Goal: Task Accomplishment & Management: Complete application form

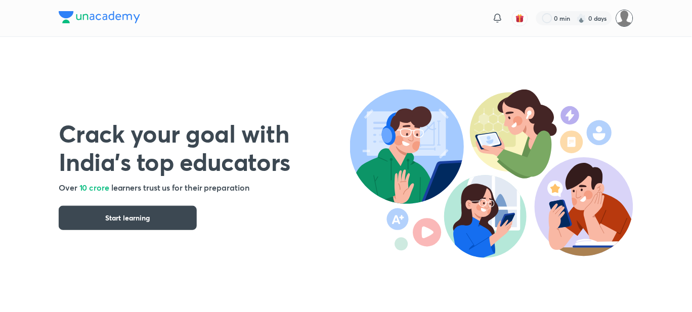
click at [628, 24] on div "0 min 0 days" at bounding box center [346, 18] width 575 height 36
click at [628, 24] on img at bounding box center [624, 18] width 17 height 17
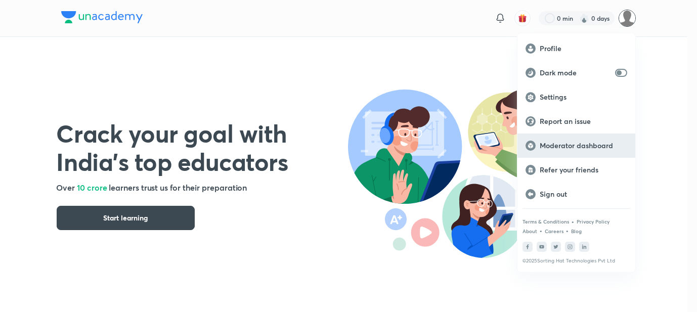
click at [561, 148] on p "Moderator dashboard" at bounding box center [584, 145] width 88 height 9
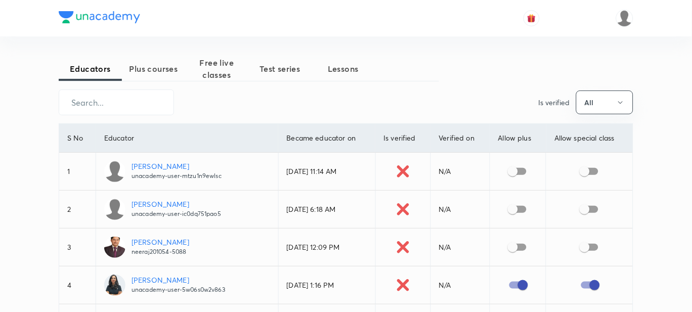
click at [164, 74] on span "Plus courses" at bounding box center [153, 69] width 63 height 12
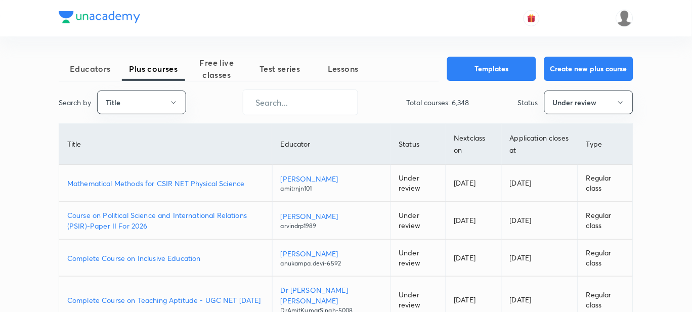
click at [136, 184] on p "Mathematical Methods for CSIR NET Physical Science" at bounding box center [165, 183] width 197 height 11
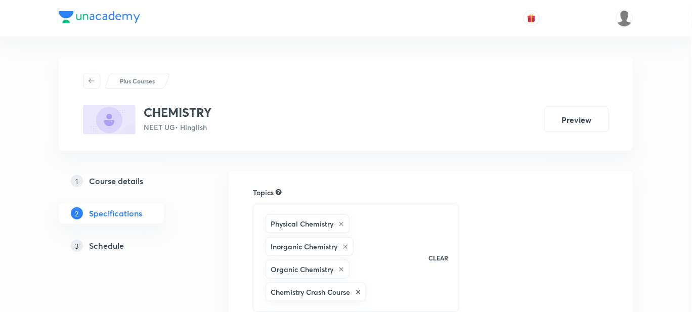
click at [104, 246] on h5 "Schedule" at bounding box center [106, 246] width 35 height 12
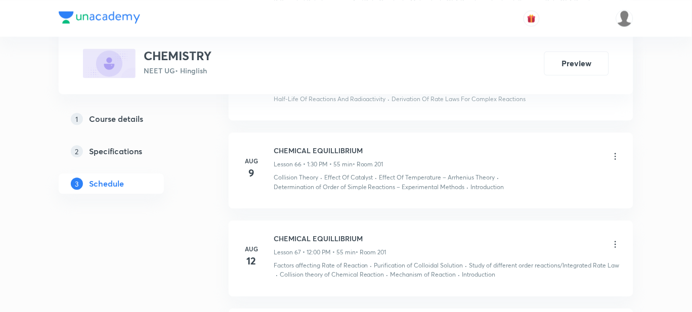
scroll to position [6525, 0]
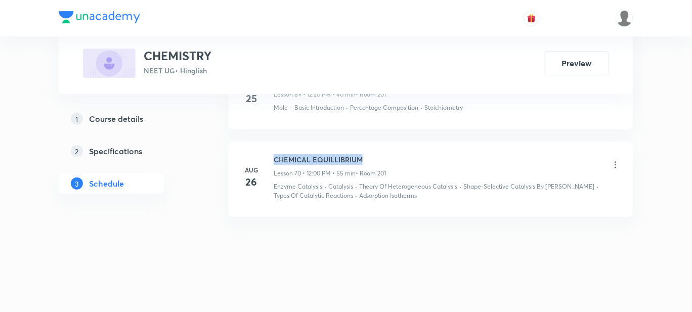
drag, startPoint x: 367, startPoint y: 160, endPoint x: 273, endPoint y: 154, distance: 94.3
click at [273, 154] on div "Aug 26 CHEMICAL EQUILLIBRIUM Lesson 70 • 12:00 PM • 55 min • Room 201 Enzyme Ca…" at bounding box center [430, 177] width 379 height 47
copy h6 "CHEMICAL EQUILLIBRIUM"
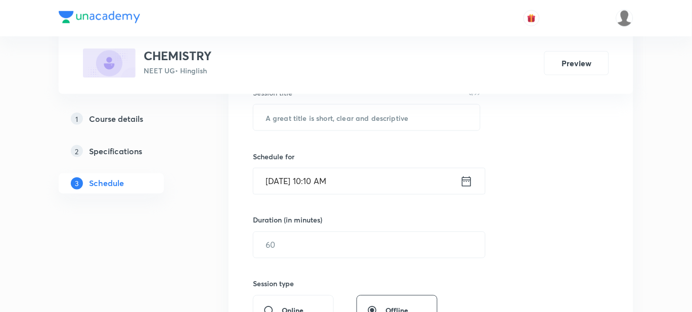
scroll to position [104, 0]
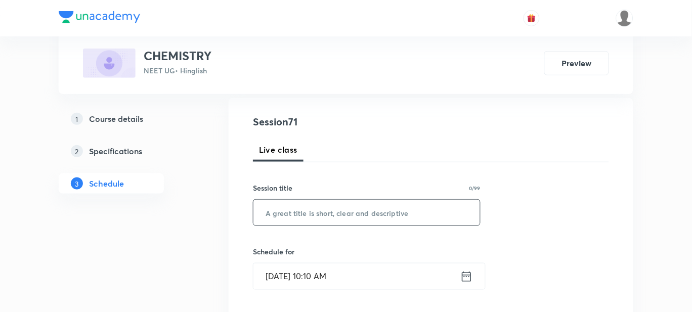
click at [280, 220] on input "text" at bounding box center [366, 213] width 227 height 26
paste input "CHEMICAL EQUILLIBRIUM"
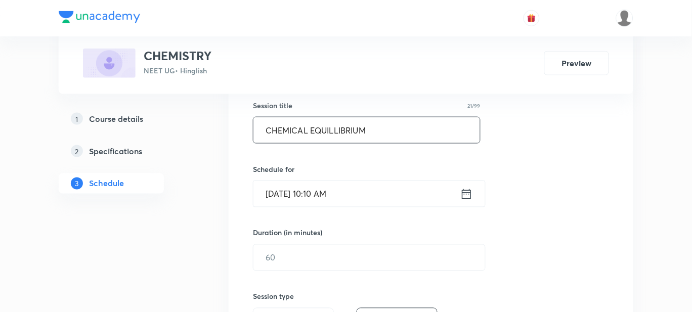
type input "CHEMICAL EQUILLIBRIUM"
click at [361, 196] on input "Aug 30, 2025, 10:10 AM" at bounding box center [356, 194] width 207 height 26
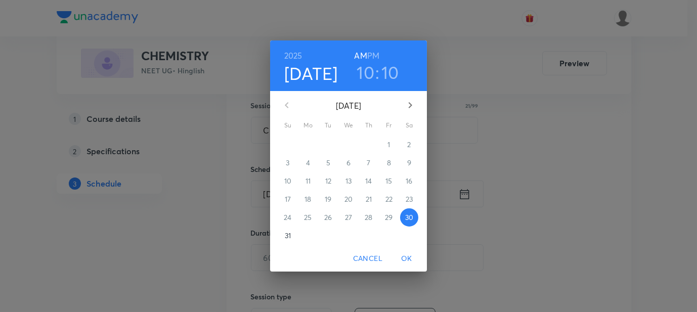
click at [367, 73] on h3 "10" at bounding box center [366, 72] width 18 height 21
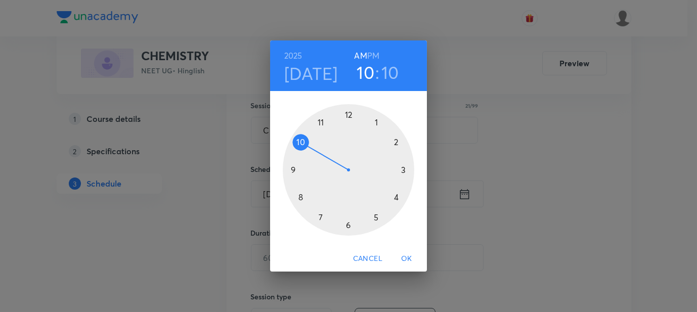
click at [387, 74] on h3 "10" at bounding box center [390, 72] width 18 height 21
click at [348, 224] on div at bounding box center [349, 170] width 132 height 132
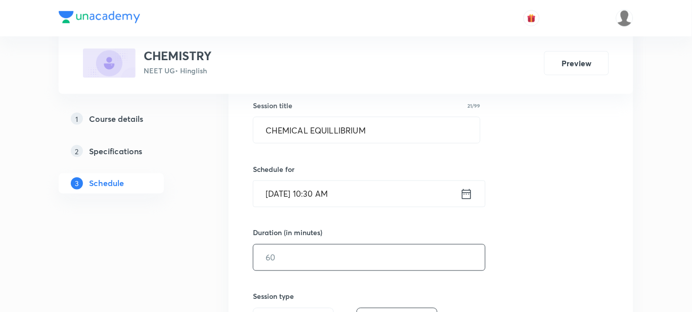
scroll to position [230, 0]
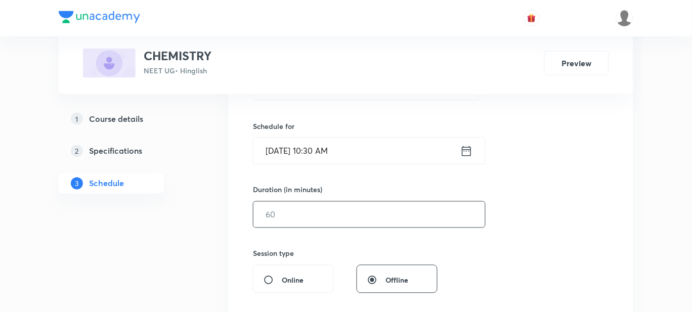
click at [292, 209] on input "text" at bounding box center [369, 215] width 232 height 26
type input "5"
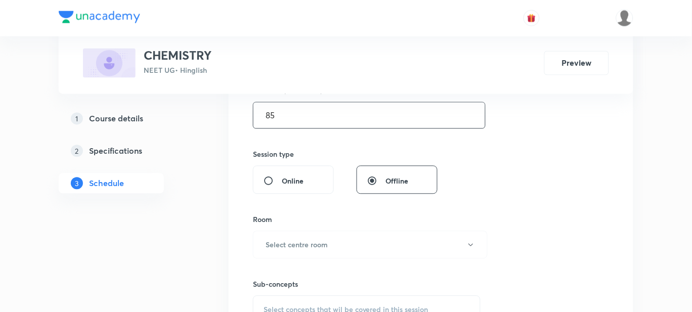
scroll to position [331, 0]
type input "85"
click at [287, 226] on div "Room Select centre room" at bounding box center [367, 234] width 228 height 45
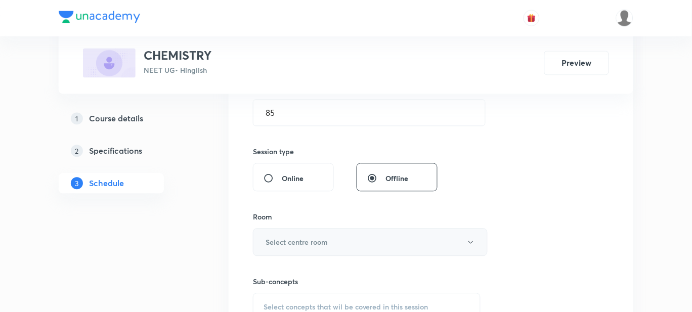
click at [287, 238] on h6 "Select centre room" at bounding box center [297, 242] width 62 height 11
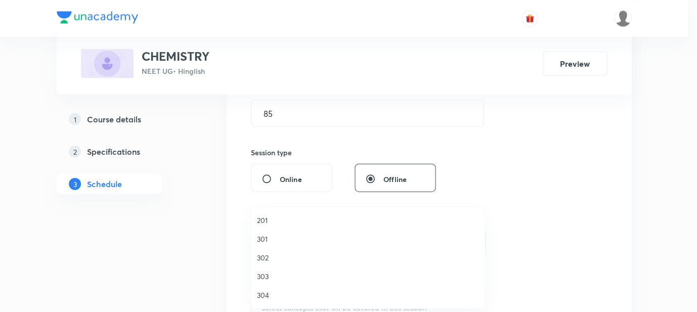
click at [287, 238] on span "301" at bounding box center [368, 239] width 222 height 11
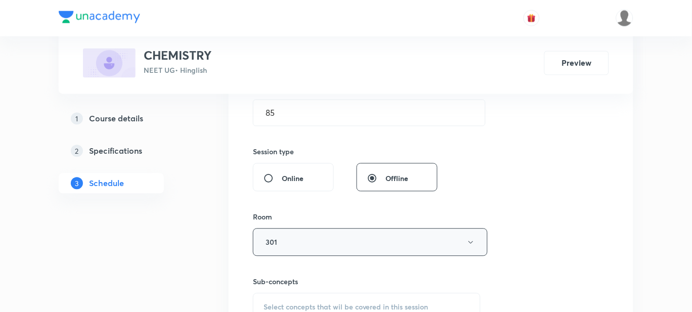
click at [276, 242] on button "301" at bounding box center [370, 243] width 235 height 28
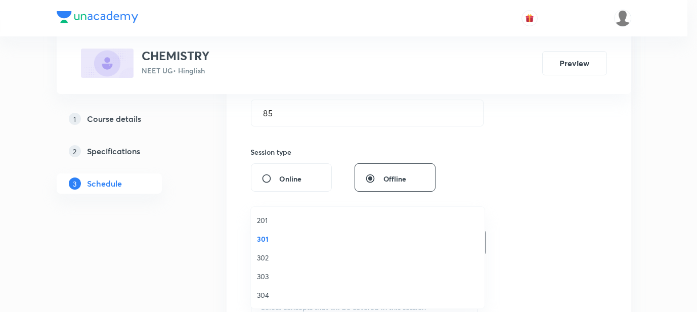
click at [261, 224] on span "201" at bounding box center [368, 220] width 222 height 11
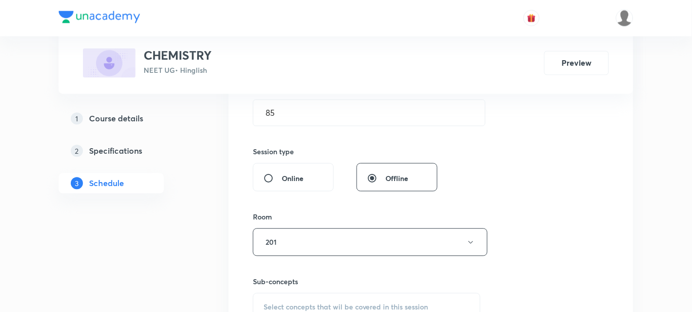
scroll to position [404, 0]
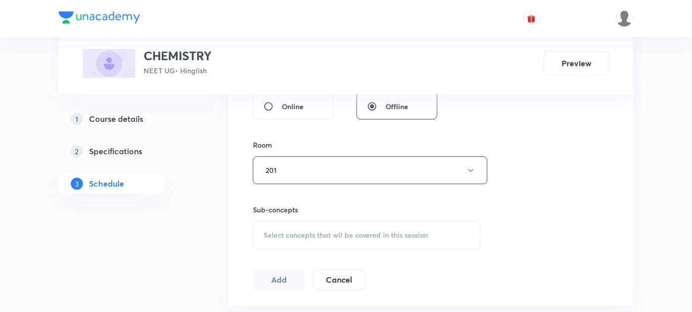
click at [280, 233] on span "Select concepts that wil be covered in this session" at bounding box center [346, 235] width 165 height 8
click at [274, 223] on div "Select concepts that wil be covered in this session" at bounding box center [367, 235] width 228 height 28
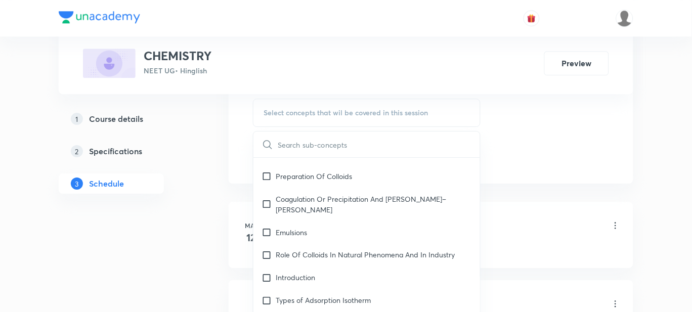
scroll to position [8848, 0]
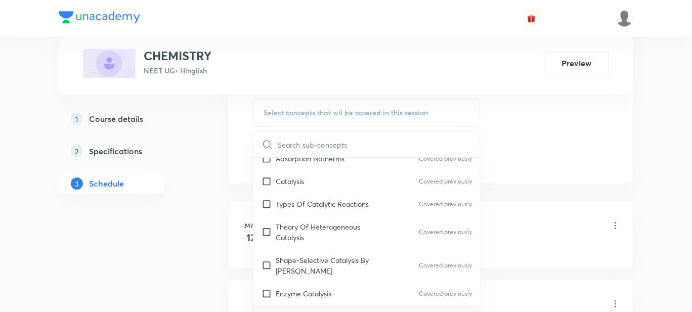
click at [315, 305] on div "Colloids" at bounding box center [366, 316] width 227 height 23
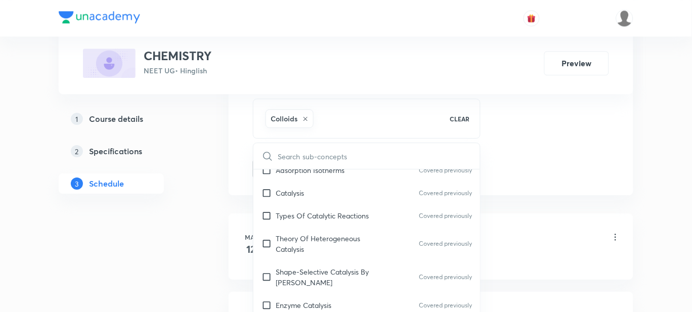
checkbox input "true"
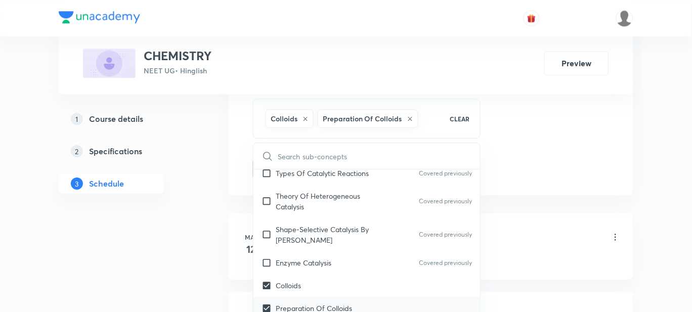
scroll to position [8890, 0]
checkbox input "true"
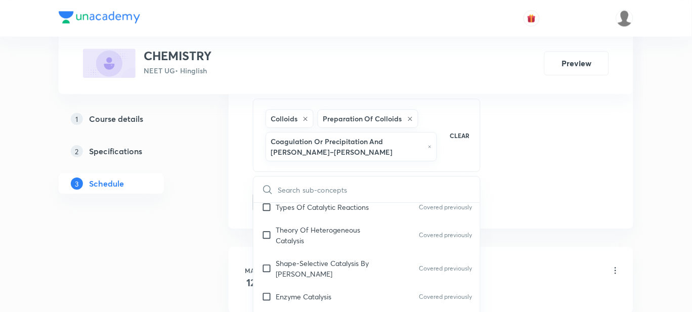
checkbox input "true"
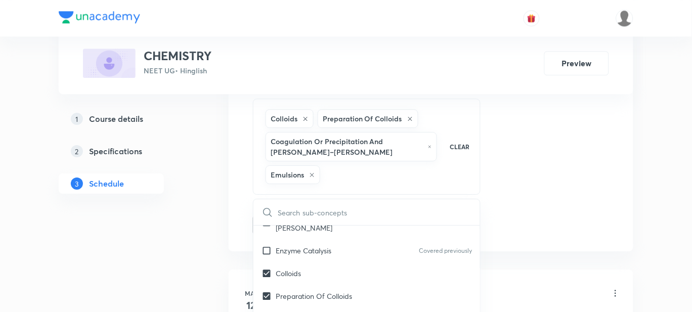
scroll to position [8961, 0]
checkbox input "true"
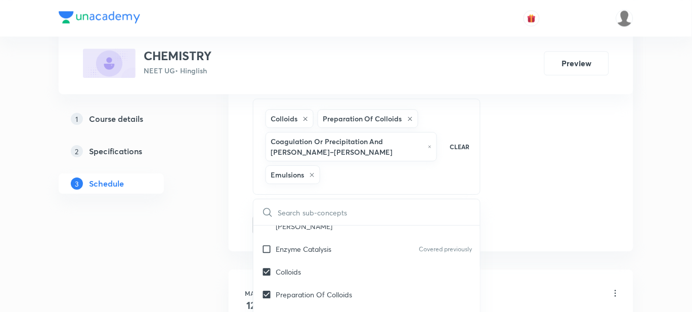
checkbox input "true"
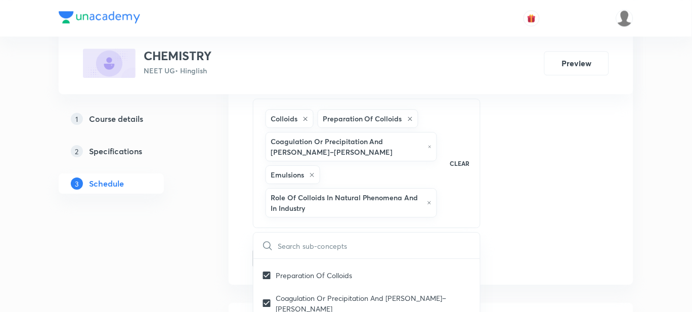
scroll to position [9016, 0]
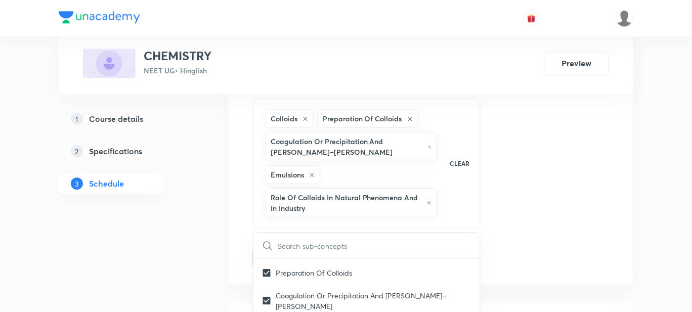
checkbox input "true"
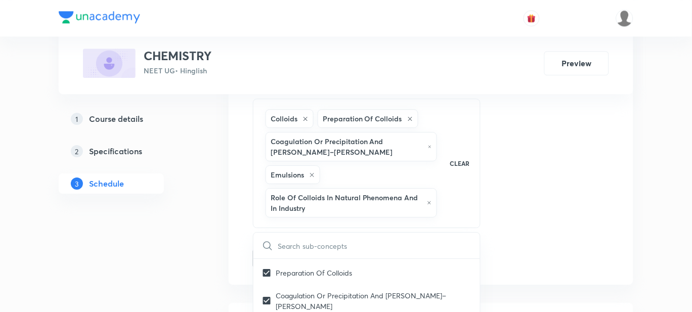
checkbox input "true"
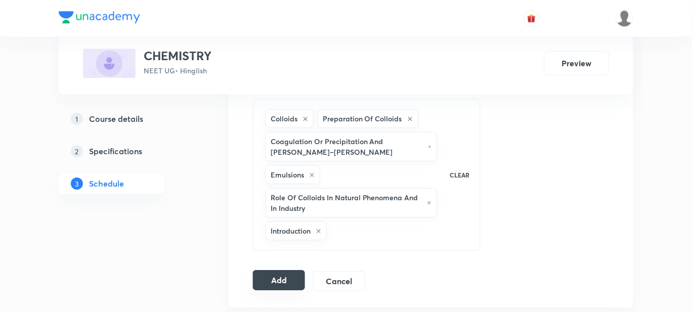
click at [271, 283] on button "Add" at bounding box center [279, 280] width 52 height 20
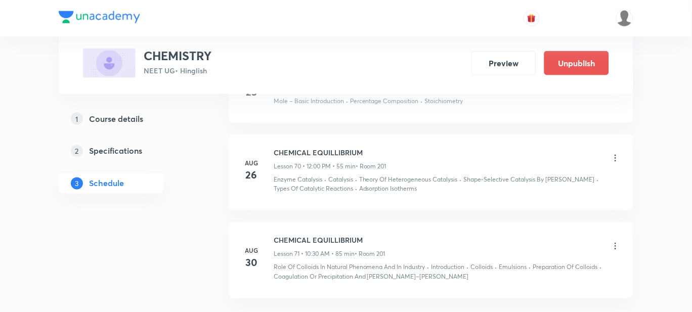
scroll to position [6148, 0]
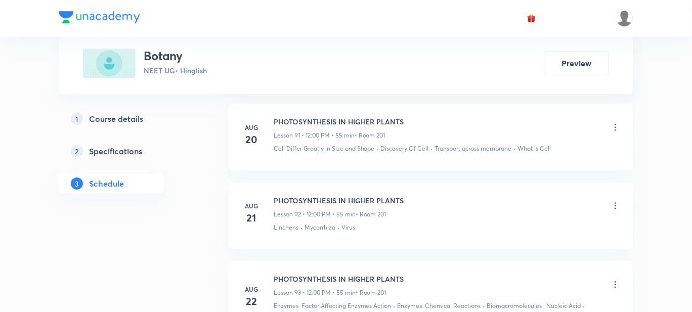
scroll to position [8356, 0]
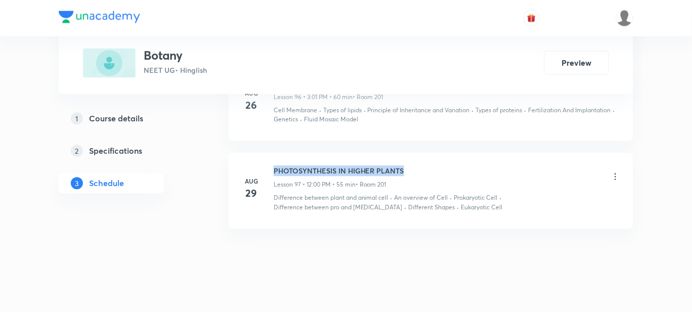
drag, startPoint x: 413, startPoint y: 156, endPoint x: 269, endPoint y: 157, distance: 144.2
click at [269, 166] on div "Aug 29 PHOTOSYNTHESIS IN HIGHER PLANTS Lesson 97 • 12:00 PM • 55 min • Room 201…" at bounding box center [430, 189] width 379 height 47
copy h6 "PHOTOSYNTHESIS IN HIGHER PLANTS"
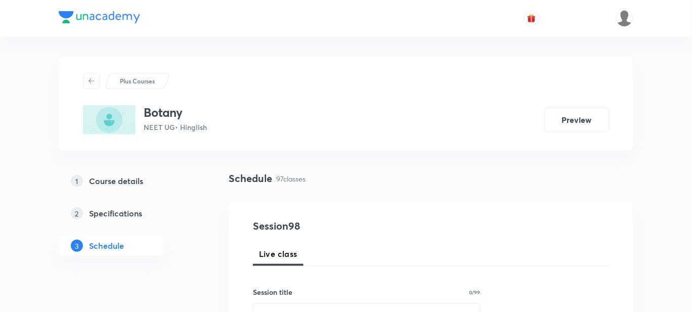
scroll to position [161, 0]
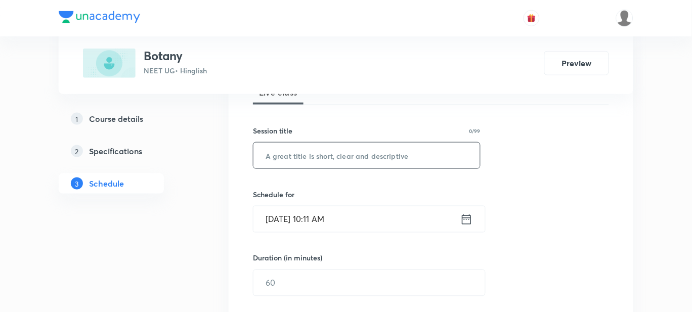
click at [293, 156] on input "text" at bounding box center [366, 156] width 227 height 26
paste input "PHOTOSYNTHESIS IN HIGHER PLANTS"
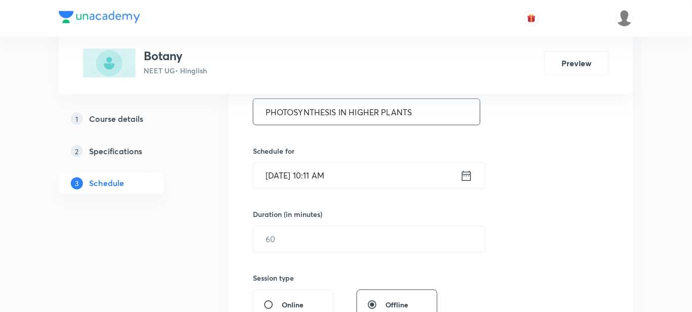
scroll to position [211, 0]
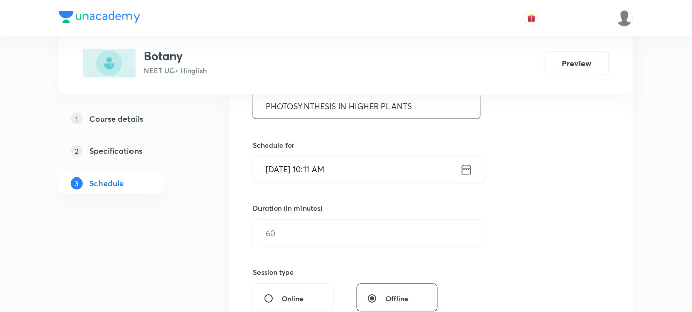
type input "PHOTOSYNTHESIS IN HIGHER PLANTS"
click at [348, 172] on input "Aug 30, 2025, 10:11 AM" at bounding box center [356, 170] width 207 height 26
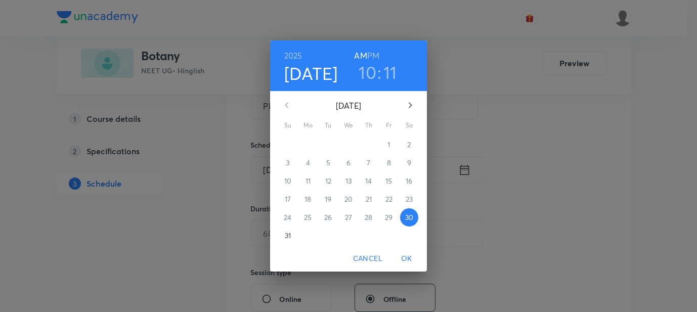
click at [367, 77] on h3 "10" at bounding box center [368, 72] width 18 height 21
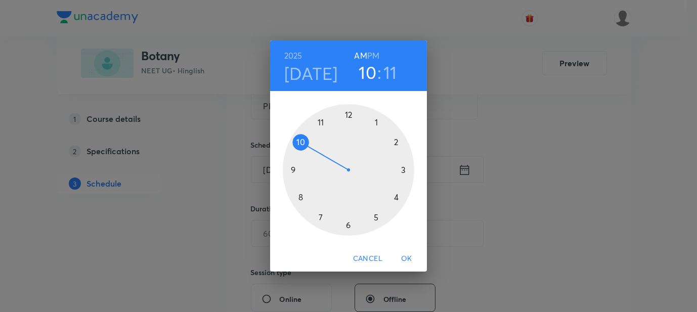
click at [392, 76] on h3 "11" at bounding box center [390, 72] width 14 height 21
click at [347, 227] on div at bounding box center [349, 170] width 132 height 132
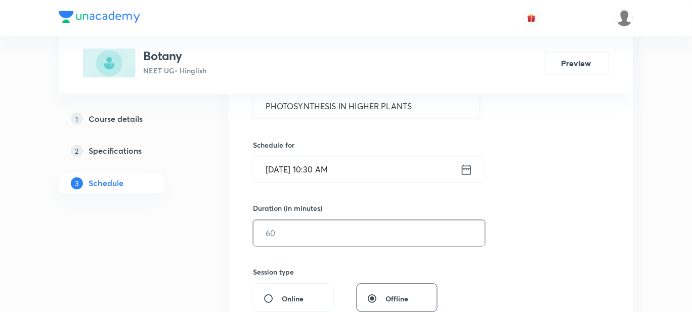
click at [297, 226] on input "text" at bounding box center [369, 234] width 232 height 26
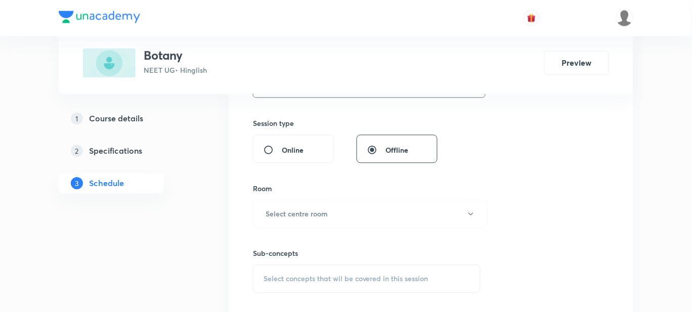
scroll to position [363, 0]
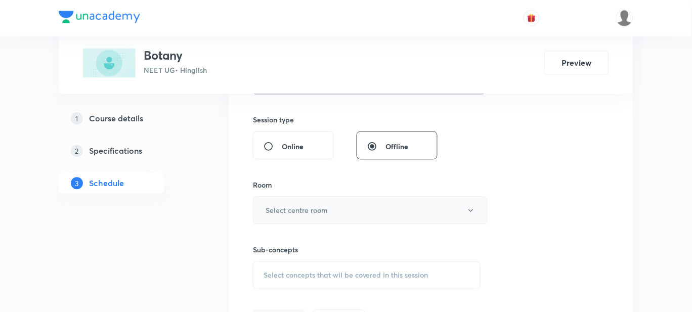
type input "85"
click at [315, 203] on button "Select centre room" at bounding box center [370, 211] width 235 height 28
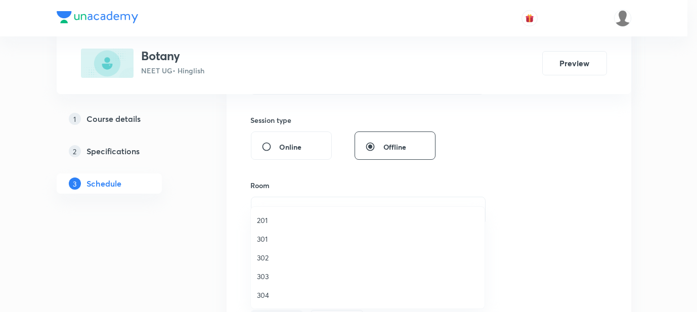
click at [270, 232] on li "301" at bounding box center [368, 239] width 234 height 19
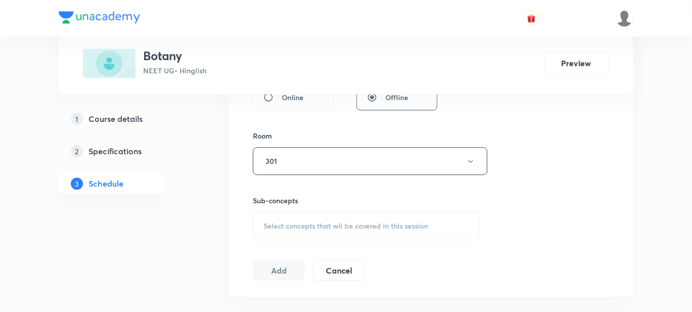
scroll to position [413, 0]
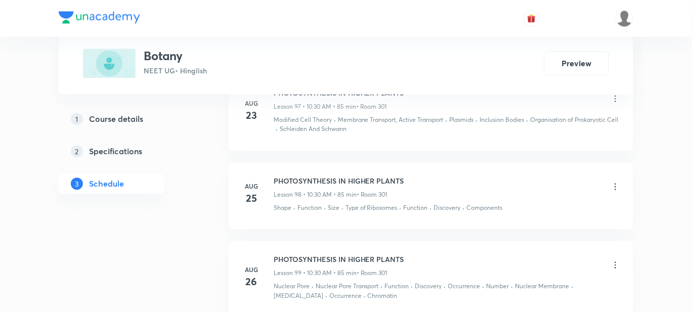
scroll to position [8644, 0]
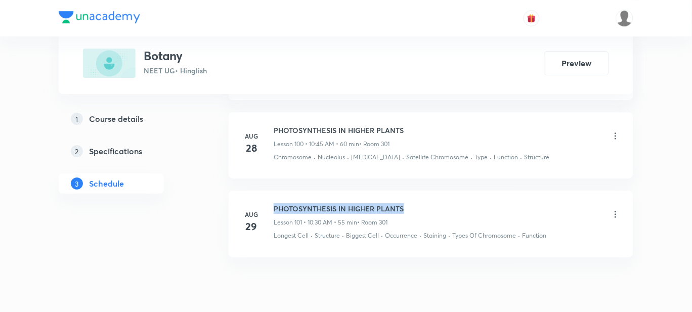
drag, startPoint x: 409, startPoint y: 169, endPoint x: 275, endPoint y: 167, distance: 134.1
click at [275, 203] on div "PHOTOSYNTHESIS IN HIGHER PLANTS Lesson 101 • 10:30 AM • 55 min • Room 301" at bounding box center [447, 215] width 347 height 24
copy h6 "PHOTOSYNTHESIS IN HIGHER PLANTS"
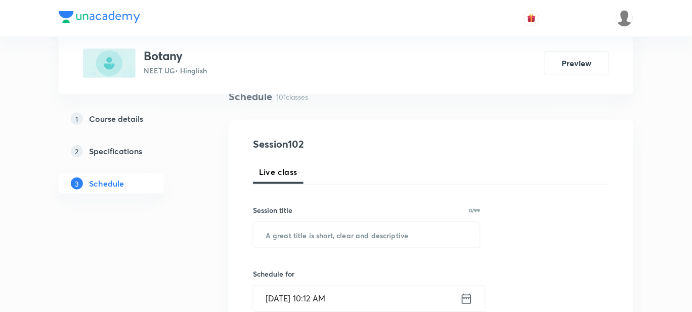
scroll to position [81, 0]
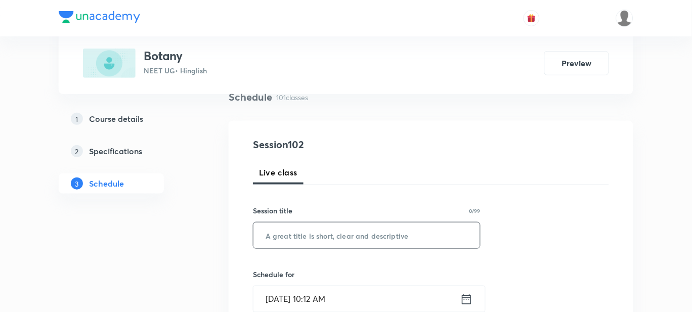
click at [293, 236] on input "text" at bounding box center [366, 236] width 227 height 26
paste input "PHOTOSYNTHESIS IN HIGHER PLANTS"
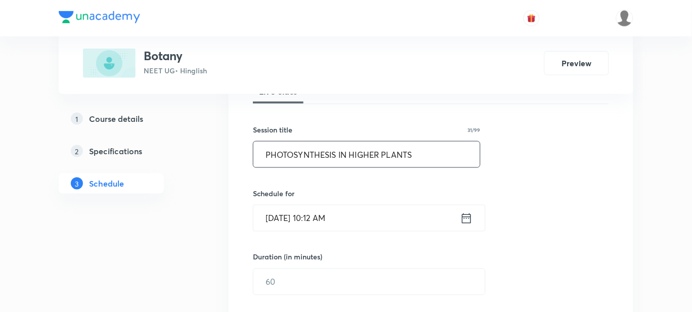
scroll to position [163, 0]
type input "PHOTOSYNTHESIS IN HIGHER PLANTS"
click at [330, 219] on input "[DATE] 10:12 AM" at bounding box center [356, 218] width 207 height 26
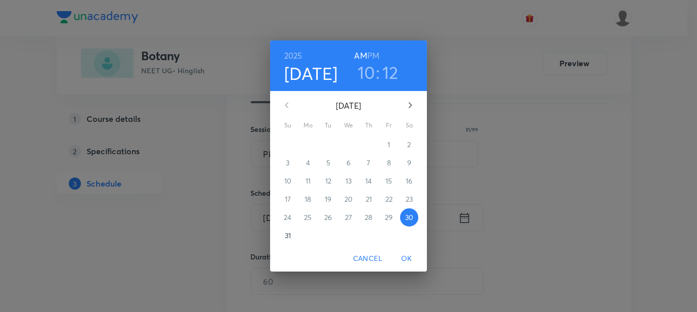
click at [389, 68] on h3 "12" at bounding box center [390, 72] width 16 height 21
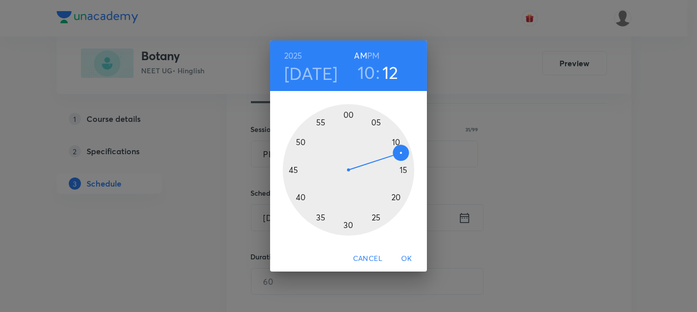
click at [347, 224] on div at bounding box center [349, 170] width 132 height 132
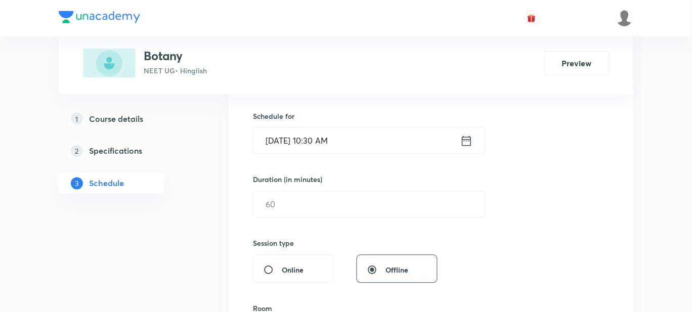
scroll to position [244, 0]
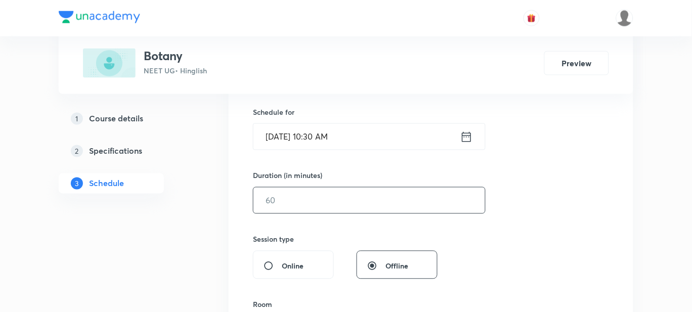
click at [277, 204] on input "text" at bounding box center [369, 201] width 232 height 26
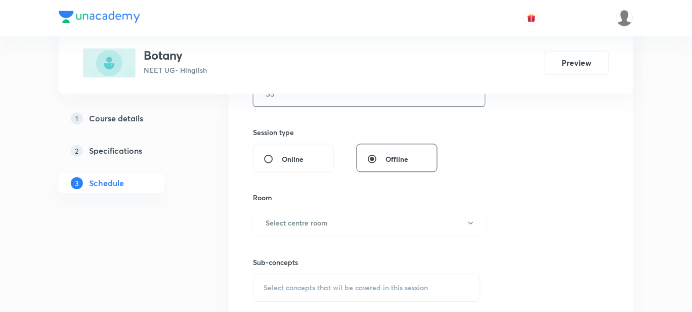
scroll to position [351, 0]
type input "55"
click at [281, 218] on h6 "Select centre room" at bounding box center [297, 223] width 62 height 11
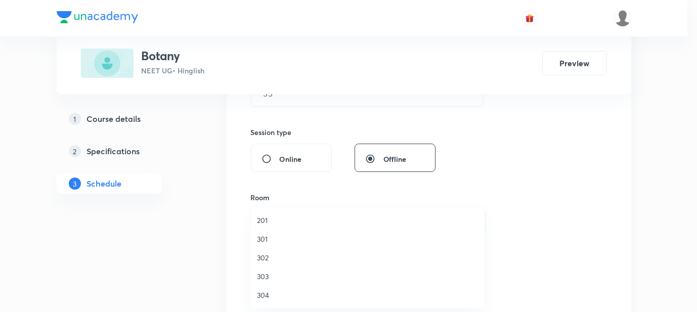
click at [264, 236] on span "301" at bounding box center [368, 239] width 222 height 11
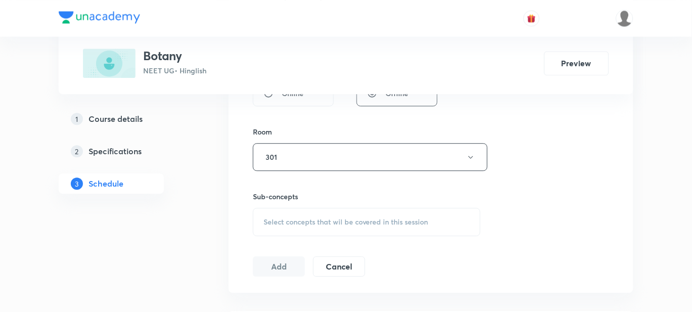
scroll to position [419, 0]
click at [280, 225] on div "Select concepts that wil be covered in this session" at bounding box center [367, 219] width 228 height 28
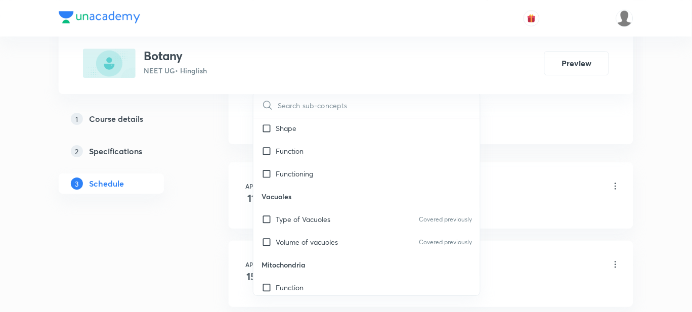
scroll to position [13903, 0]
click at [293, 281] on p "Function" at bounding box center [290, 286] width 28 height 11
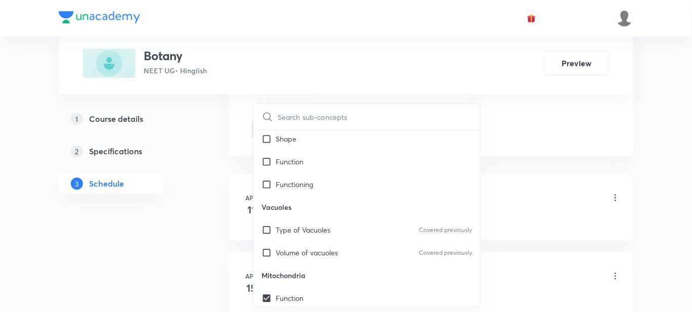
checkbox input "true"
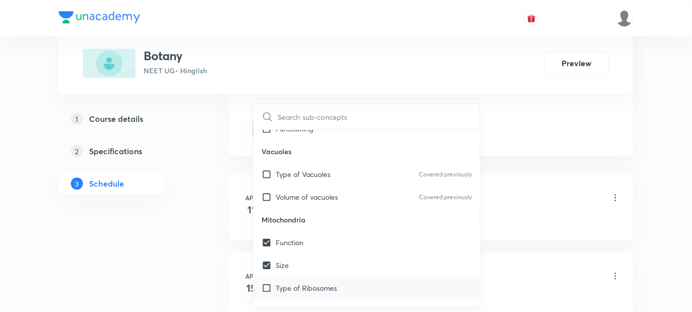
click at [296, 277] on div "Type of Ribosomes" at bounding box center [366, 288] width 227 height 23
checkbox input "true"
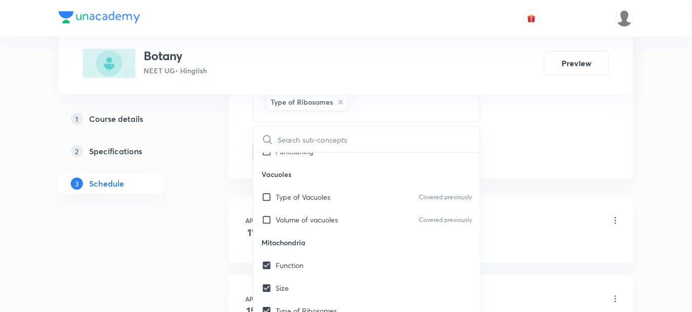
checkbox input "true"
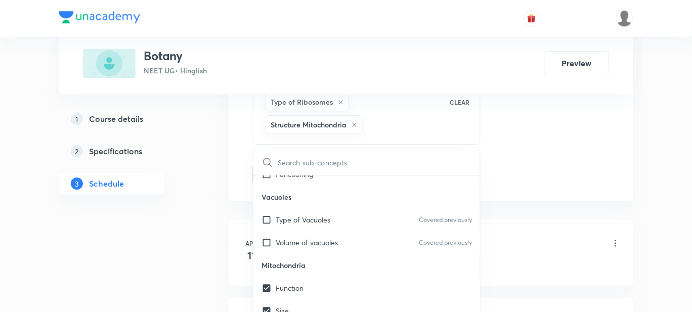
checkbox input "true"
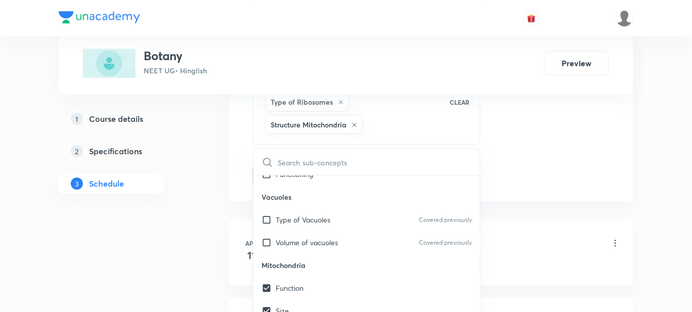
checkbox input "true"
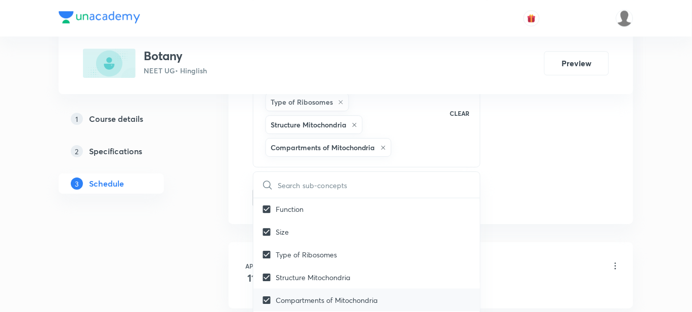
scroll to position [14062, 0]
checkbox input "true"
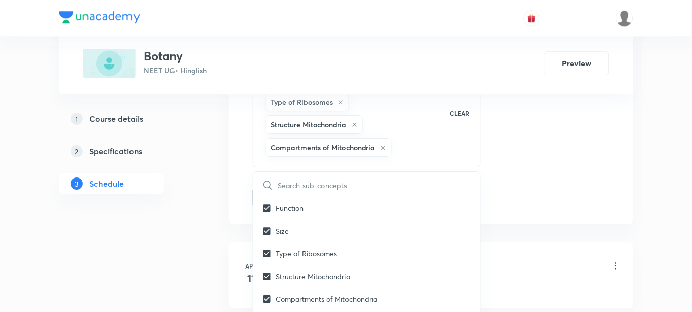
checkbox input "true"
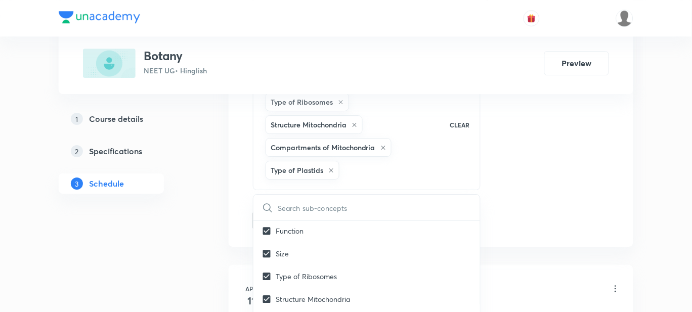
checkbox input "true"
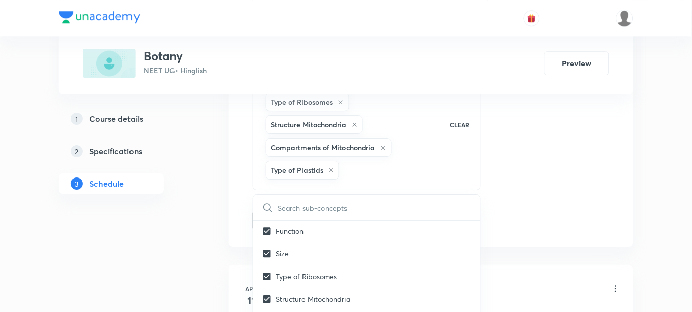
checkbox input "true"
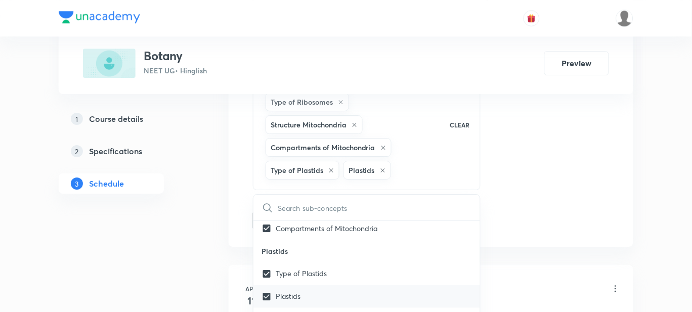
scroll to position [14156, 0]
checkbox input "true"
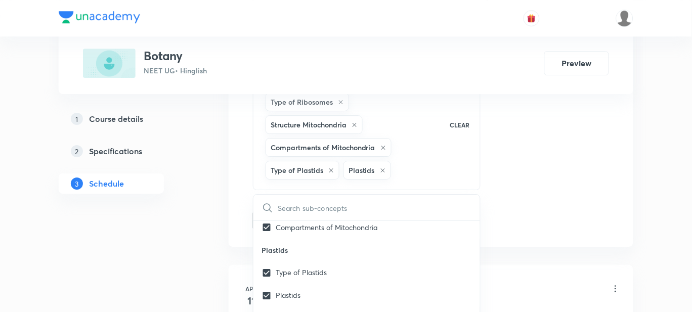
checkbox input "true"
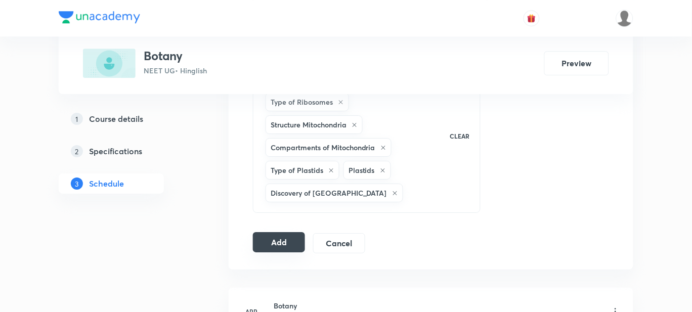
click at [277, 240] on button "Add" at bounding box center [279, 242] width 52 height 20
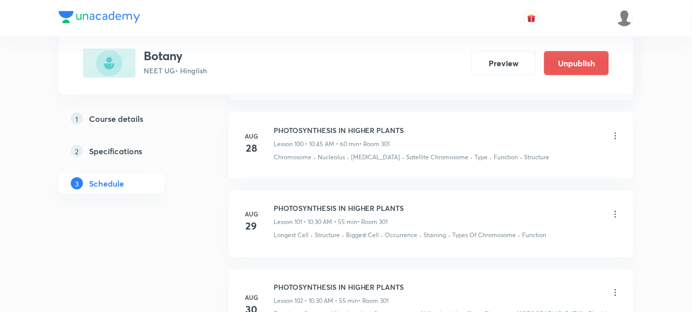
scroll to position [8267, 0]
